Goal: Use online tool/utility: Utilize a website feature to perform a specific function

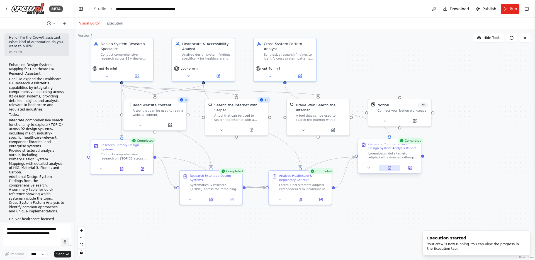
scroll to position [998, 0]
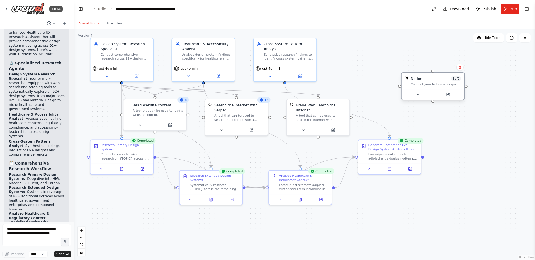
drag, startPoint x: 403, startPoint y: 106, endPoint x: 446, endPoint y: 65, distance: 58.3
click at [446, 76] on div "Notion 3 of 9" at bounding box center [435, 78] width 50 height 5
click at [471, 52] on icon at bounding box center [469, 51] width 3 height 3
click at [456, 53] on button "Confirm" at bounding box center [454, 52] width 20 height 7
click at [390, 170] on icon at bounding box center [389, 167] width 3 height 3
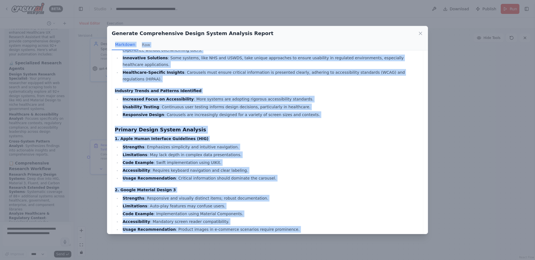
scroll to position [0, 0]
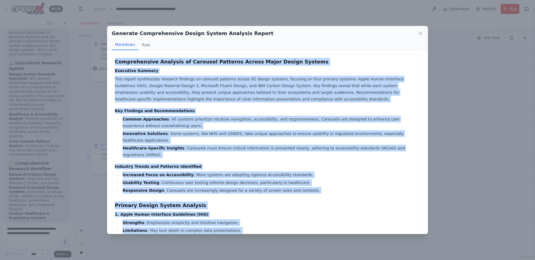
drag, startPoint x: 146, startPoint y: 226, endPoint x: 104, endPoint y: 60, distance: 171.1
click at [104, 60] on div "Generate Comprehensive Design System Analysis Report Markdown Raw Comprehensive…" at bounding box center [267, 130] width 535 height 260
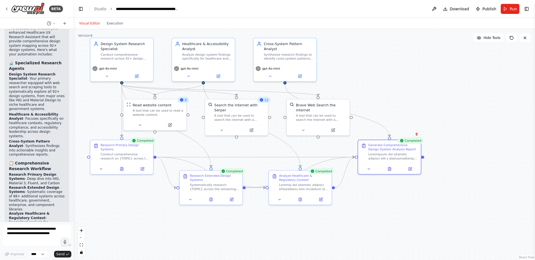
copy div "Comprehensive Analysis of Carousel Patterns Across Major Design Systems Executi…"
click at [107, 74] on icon at bounding box center [107, 75] width 4 height 4
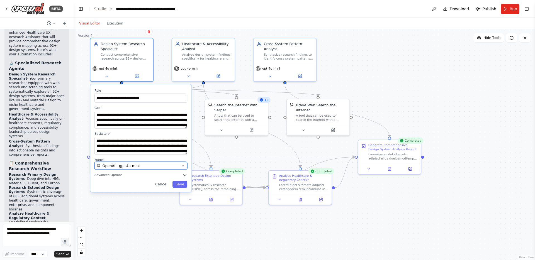
click at [151, 167] on div "OpenAI - gpt-4o-mini" at bounding box center [138, 165] width 82 height 5
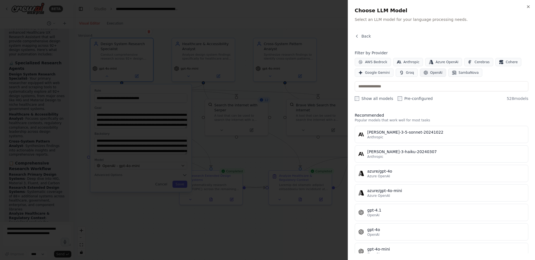
click at [431, 73] on span "OpenAI" at bounding box center [436, 72] width 12 height 4
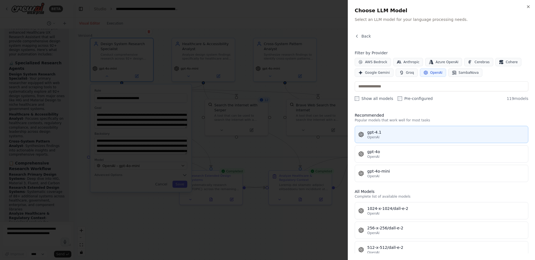
click at [388, 136] on div "OpenAI" at bounding box center [445, 137] width 157 height 4
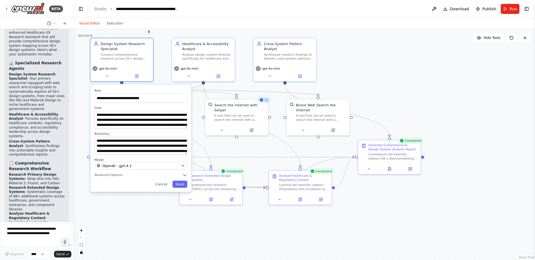
click at [187, 173] on div "**********" at bounding box center [140, 137] width 101 height 107
click at [185, 175] on icon "button" at bounding box center [184, 175] width 3 height 1
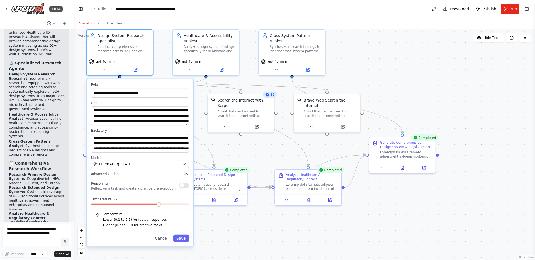
click at [152, 191] on div "Reasoning Reflect on a task and create a plan before execution Temperature: 0.7…" at bounding box center [140, 205] width 98 height 51
click at [185, 188] on button "button" at bounding box center [184, 185] width 10 height 5
click at [119, 207] on span at bounding box center [121, 204] width 4 height 4
click at [183, 239] on button "Save" at bounding box center [181, 239] width 16 height 8
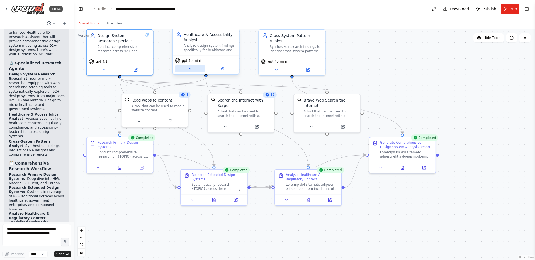
click at [188, 68] on icon at bounding box center [190, 69] width 4 height 4
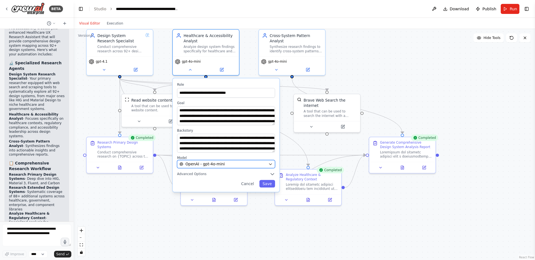
click at [251, 166] on div "OpenAI - gpt-4o-mini" at bounding box center [222, 163] width 87 height 5
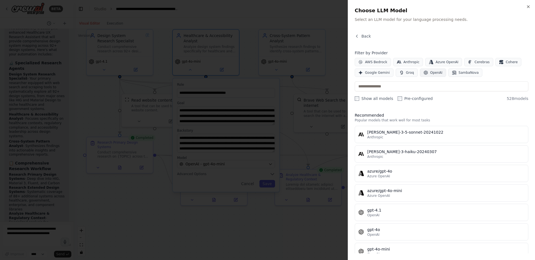
click at [431, 73] on span "OpenAI" at bounding box center [436, 72] width 12 height 4
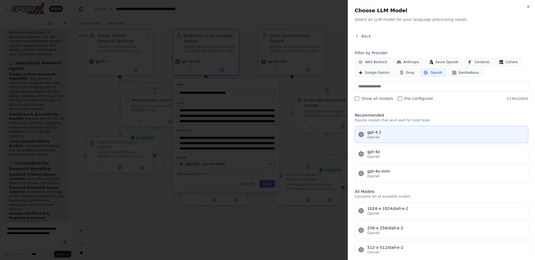
click at [397, 131] on div "gpt-4.1" at bounding box center [445, 132] width 157 height 6
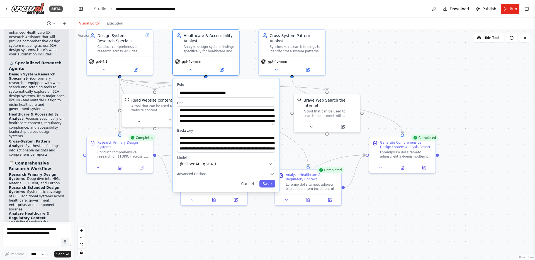
click at [265, 177] on div "**********" at bounding box center [226, 135] width 107 height 114
click at [273, 173] on icon "button" at bounding box center [272, 174] width 5 height 5
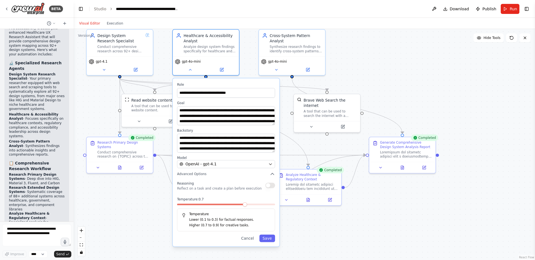
click at [271, 187] on button "button" at bounding box center [270, 185] width 10 height 5
click at [206, 207] on span at bounding box center [207, 204] width 4 height 4
click at [269, 239] on button "Save" at bounding box center [267, 239] width 16 height 8
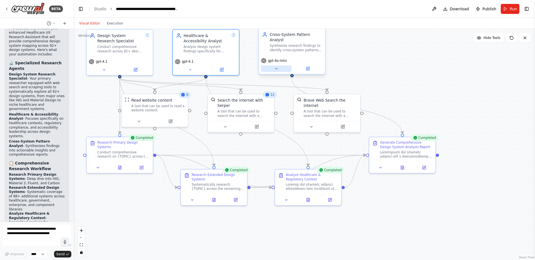
click at [268, 69] on button at bounding box center [276, 68] width 30 height 6
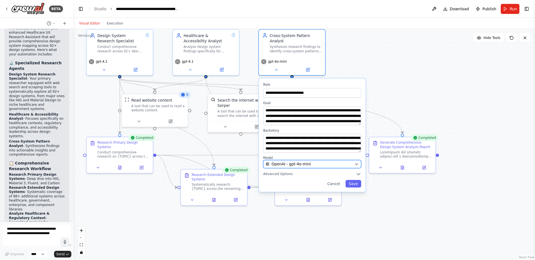
click at [317, 166] on div "OpenAI - gpt-4o-mini" at bounding box center [308, 163] width 87 height 5
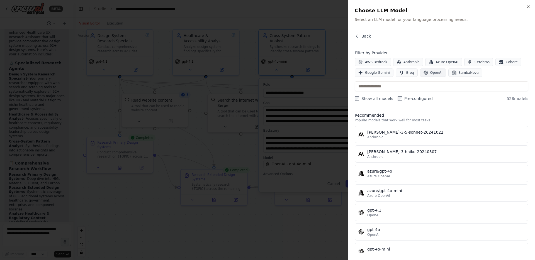
click at [437, 75] on span "OpenAI" at bounding box center [436, 72] width 12 height 4
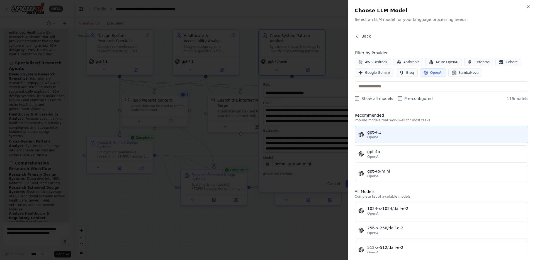
click at [395, 132] on div "gpt-4.1" at bounding box center [445, 132] width 157 height 6
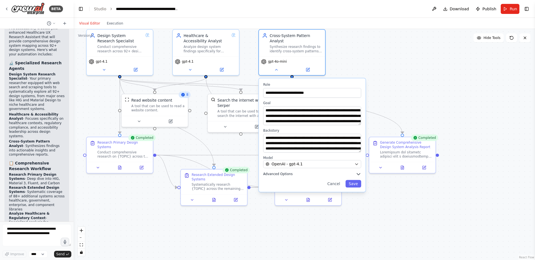
click at [335, 172] on button "Advanced Options" at bounding box center [312, 174] width 98 height 5
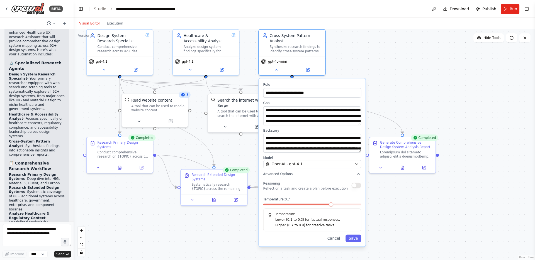
click at [356, 187] on button "button" at bounding box center [356, 185] width 10 height 5
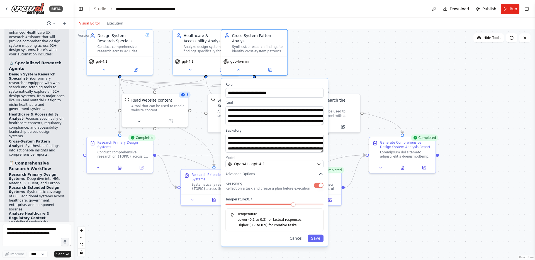
drag, startPoint x: 329, startPoint y: 207, endPoint x: 292, endPoint y: 208, distance: 37.6
click at [292, 208] on div "Temperature: 0.7 Temperature Lower (0.1 to 0.3) for factual responses. Higher (…" at bounding box center [274, 214] width 98 height 34
click at [257, 207] on span at bounding box center [255, 204] width 4 height 4
click at [316, 241] on button "Save" at bounding box center [316, 239] width 16 height 8
click at [316, 238] on button "Save" at bounding box center [316, 239] width 16 height 8
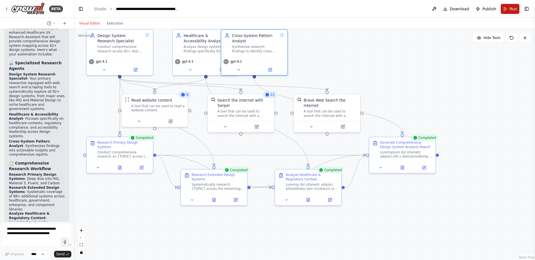
click at [512, 8] on span "Run" at bounding box center [513, 9] width 8 height 6
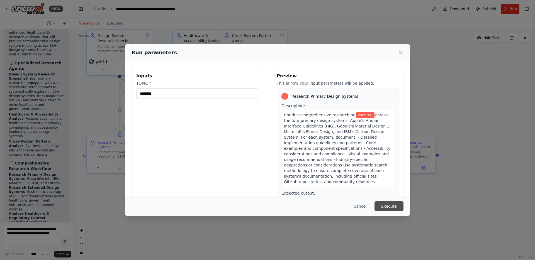
click at [388, 205] on button "Execute" at bounding box center [388, 206] width 29 height 10
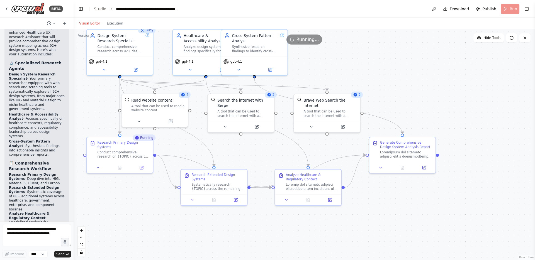
drag, startPoint x: 248, startPoint y: 41, endPoint x: 295, endPoint y: 39, distance: 47.1
click at [295, 39] on div "Running..." at bounding box center [304, 40] width 461 height 10
drag, startPoint x: 244, startPoint y: 42, endPoint x: 265, endPoint y: 49, distance: 22.6
click at [265, 49] on div "Version 4 Hide Tools .deletable-edge-delete-btn { width: 20px; height: 20px; bo…" at bounding box center [304, 144] width 461 height 231
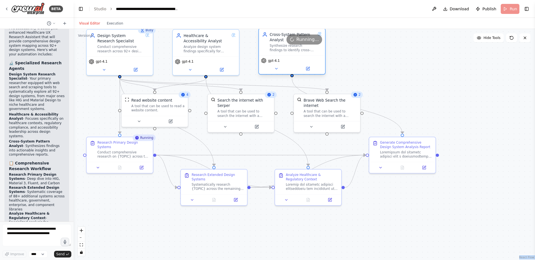
drag, startPoint x: 252, startPoint y: 46, endPoint x: 290, endPoint y: 47, distance: 37.9
click at [290, 47] on div "Synthesize research findings to identify cross-system patterns, common approach…" at bounding box center [293, 48] width 46 height 9
click at [115, 153] on div "Conduct comprehensive research on {TOPIC} across the four primary design system…" at bounding box center [123, 153] width 52 height 9
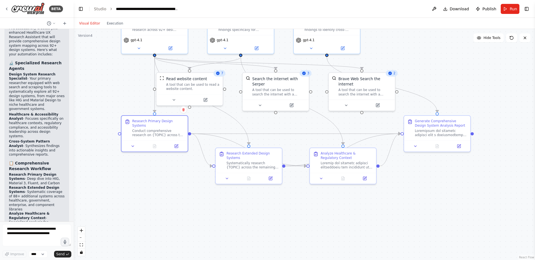
drag, startPoint x: 412, startPoint y: 93, endPoint x: 446, endPoint y: 71, distance: 40.9
click at [446, 71] on div ".deletable-edge-delete-btn { width: 20px; height: 20px; border: 0px solid #ffff…" at bounding box center [304, 144] width 461 height 231
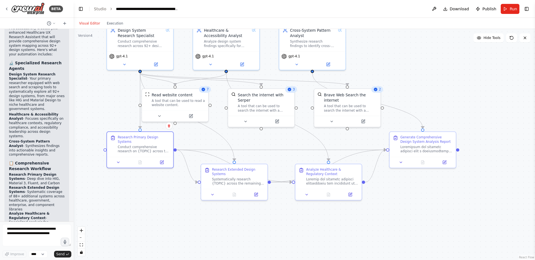
drag, startPoint x: 156, startPoint y: 177, endPoint x: 141, endPoint y: 194, distance: 21.7
click at [141, 194] on div ".deletable-edge-delete-btn { width: 20px; height: 20px; border: 0px solid #ffff…" at bounding box center [304, 144] width 461 height 231
click at [116, 22] on button "Execution" at bounding box center [114, 23] width 23 height 7
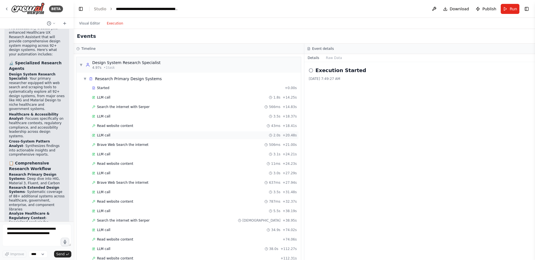
scroll to position [92, 0]
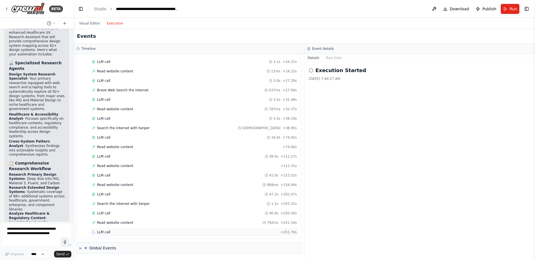
click at [141, 231] on div "LLM call + 251.70s" at bounding box center [194, 232] width 205 height 4
click at [155, 224] on div "Read website content 792ms + 251.34s" at bounding box center [194, 223] width 205 height 4
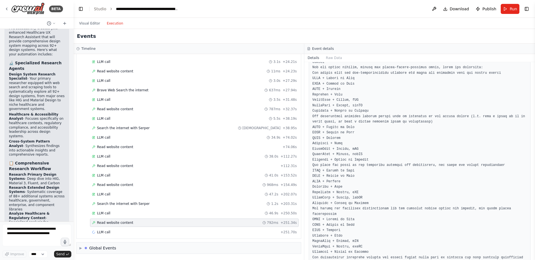
scroll to position [2919, 0]
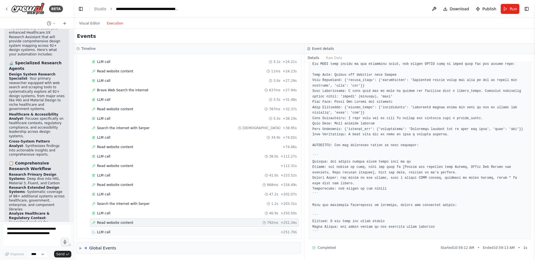
click at [157, 232] on div "LLM call + 251.70s" at bounding box center [194, 232] width 205 height 4
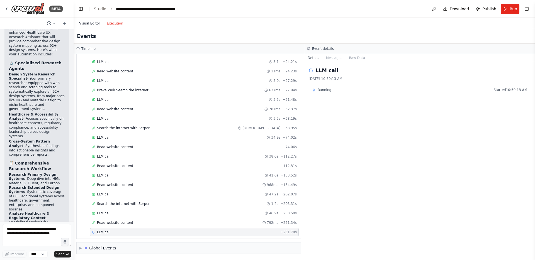
click at [93, 23] on button "Visual Editor" at bounding box center [90, 23] width 28 height 7
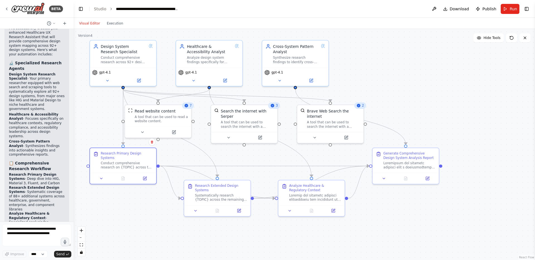
drag, startPoint x: 425, startPoint y: 82, endPoint x: 408, endPoint y: 98, distance: 23.6
click at [408, 98] on div ".deletable-edge-delete-btn { width: 20px; height: 20px; border: 0px solid #ffff…" at bounding box center [304, 144] width 461 height 231
